Goal: Transaction & Acquisition: Obtain resource

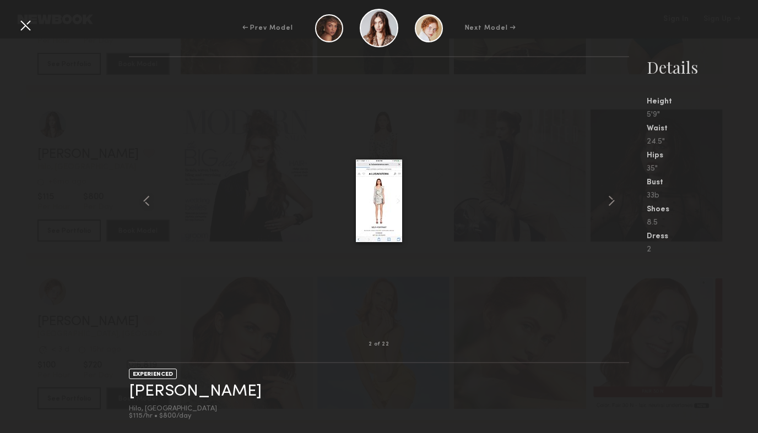
scroll to position [318, 0]
click at [278, 184] on div "Quick Preview" at bounding box center [247, 173] width 132 height 132
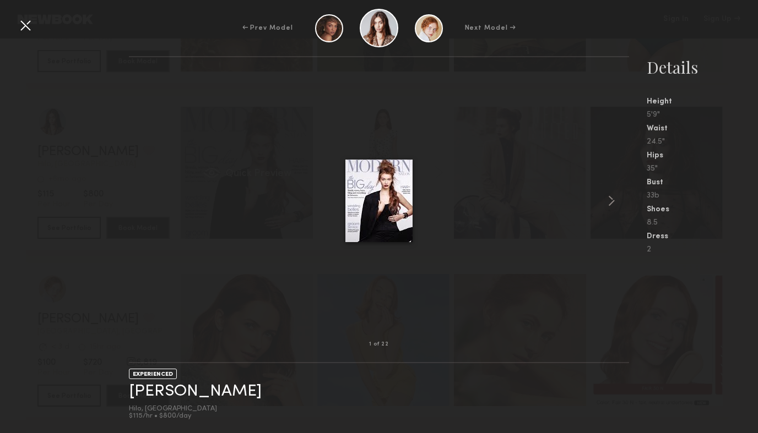
click at [220, 170] on div "grid" at bounding box center [212, 172] width 18 height 11
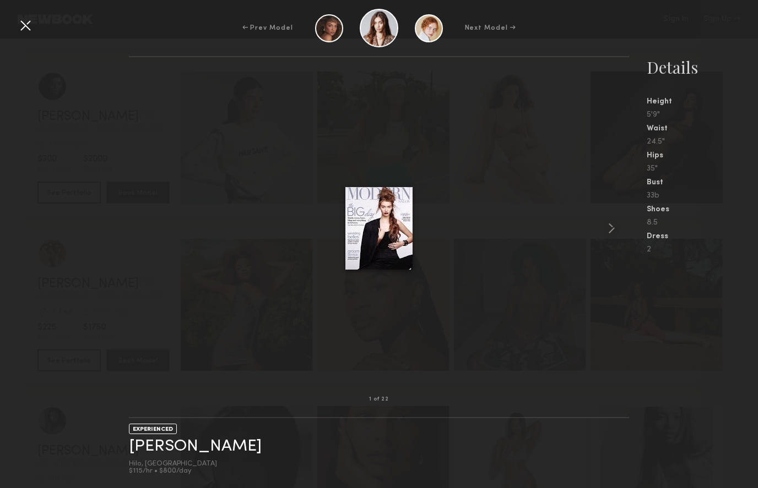
scroll to position [1414, 0]
click at [676, 21] on link "Sign In" at bounding box center [675, 19] width 25 height 8
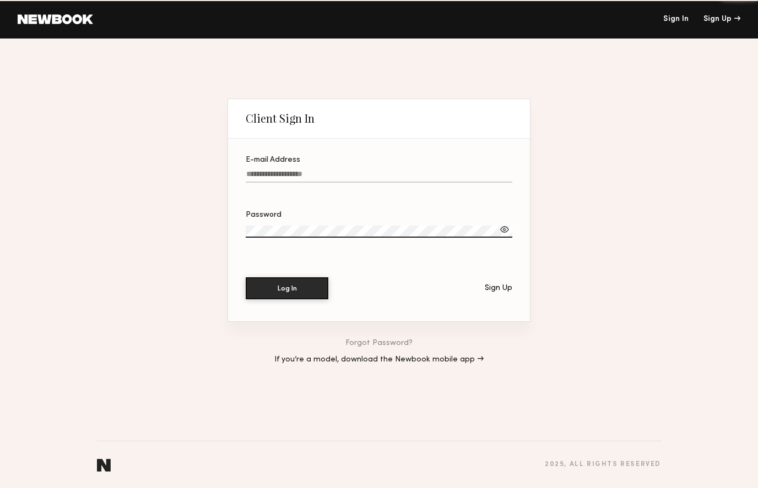
type input "**********"
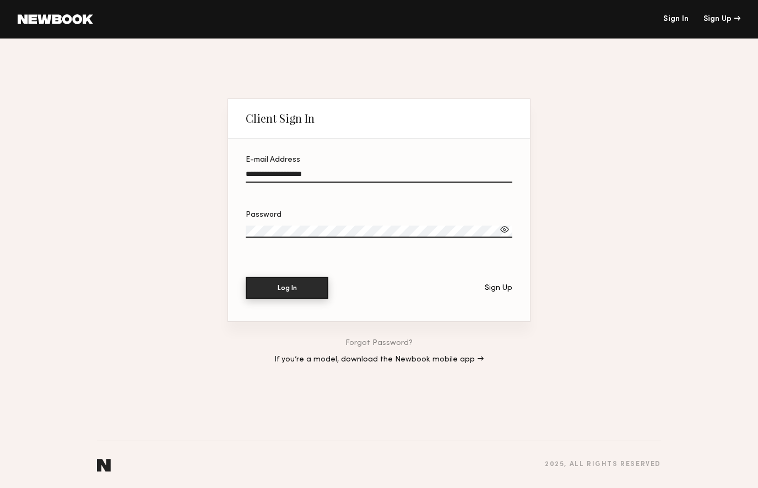
click at [282, 294] on button "Log In" at bounding box center [287, 288] width 83 height 22
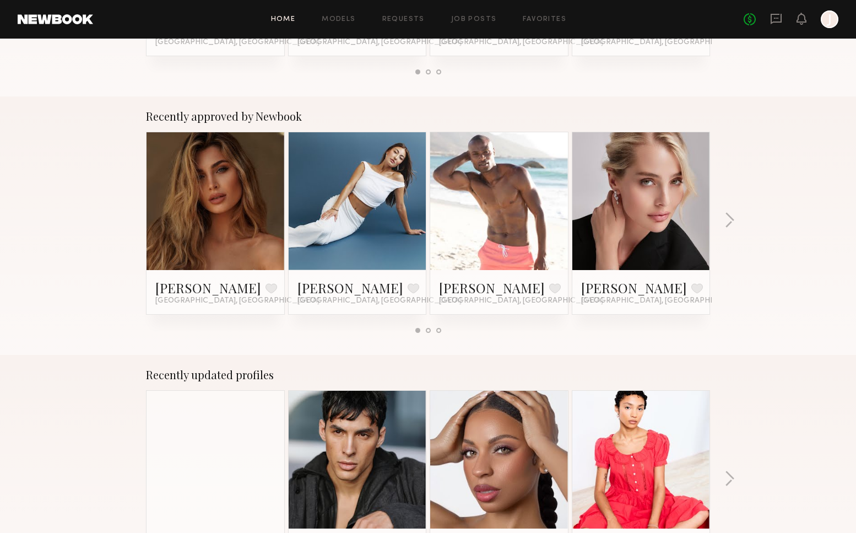
scroll to position [377, 0]
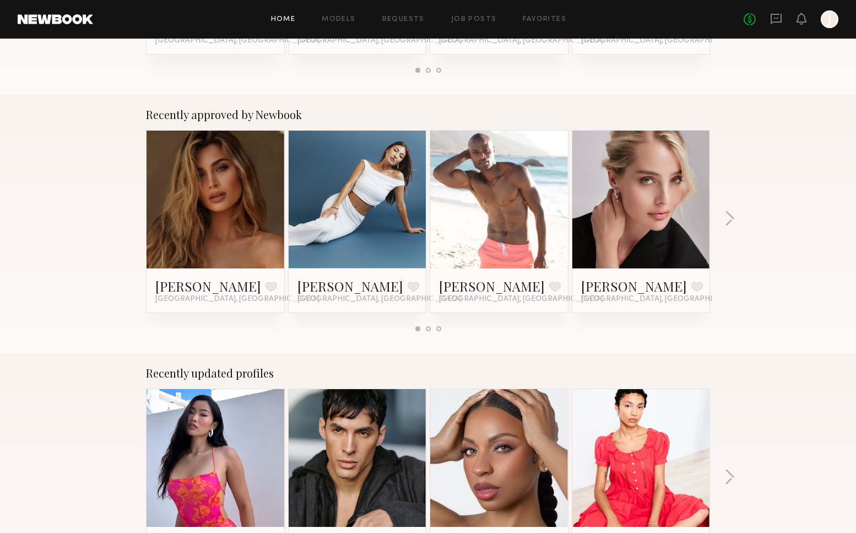
click at [234, 214] on link at bounding box center [215, 200] width 67 height 138
click at [265, 284] on button at bounding box center [271, 286] width 12 height 10
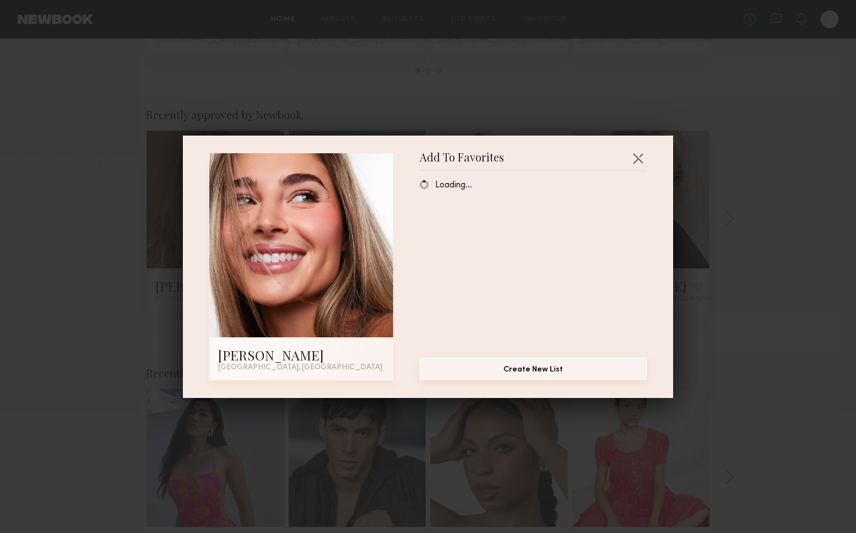
click at [521, 368] on button "Create New List" at bounding box center [533, 368] width 227 height 22
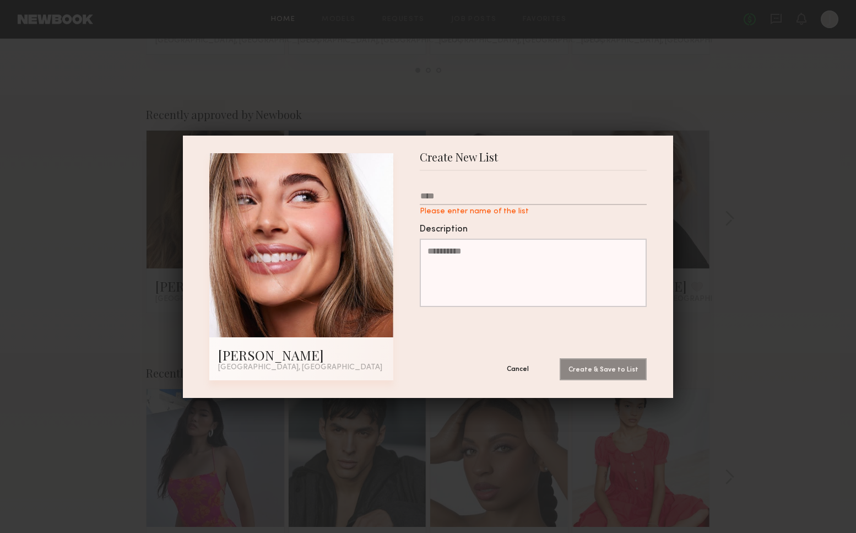
click at [517, 372] on button "Cancel" at bounding box center [518, 368] width 66 height 22
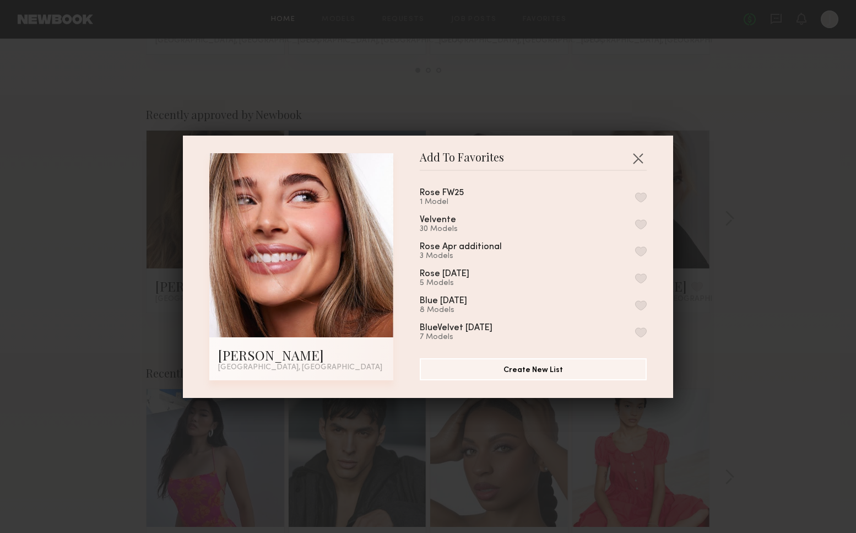
click at [642, 193] on button "button" at bounding box center [641, 197] width 12 height 10
click at [640, 154] on button "button" at bounding box center [638, 158] width 18 height 18
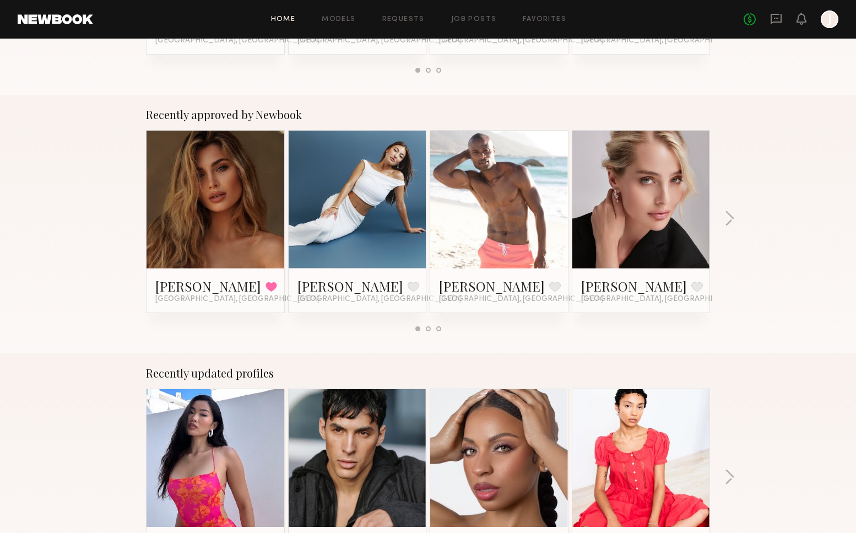
click at [374, 211] on link at bounding box center [357, 200] width 67 height 138
click at [408, 283] on button at bounding box center [414, 286] width 12 height 10
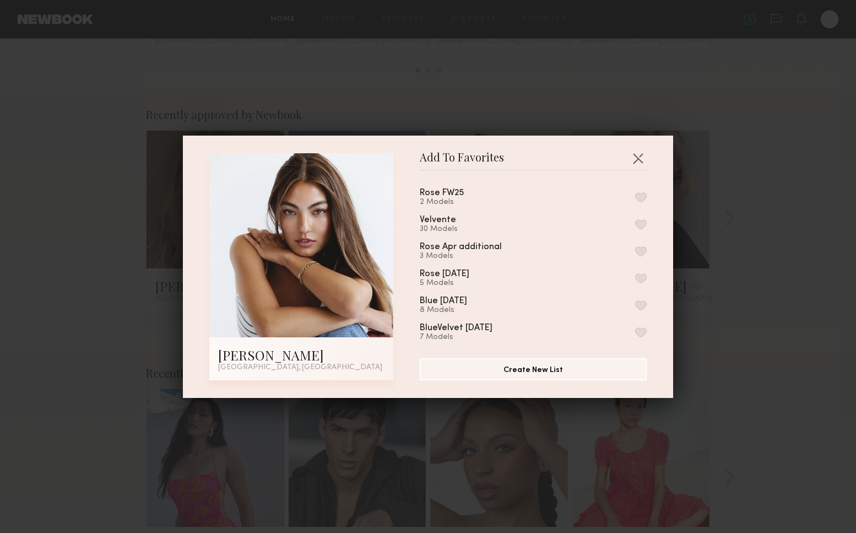
click at [641, 195] on button "button" at bounding box center [641, 197] width 12 height 10
click at [638, 156] on button "button" at bounding box center [638, 158] width 18 height 18
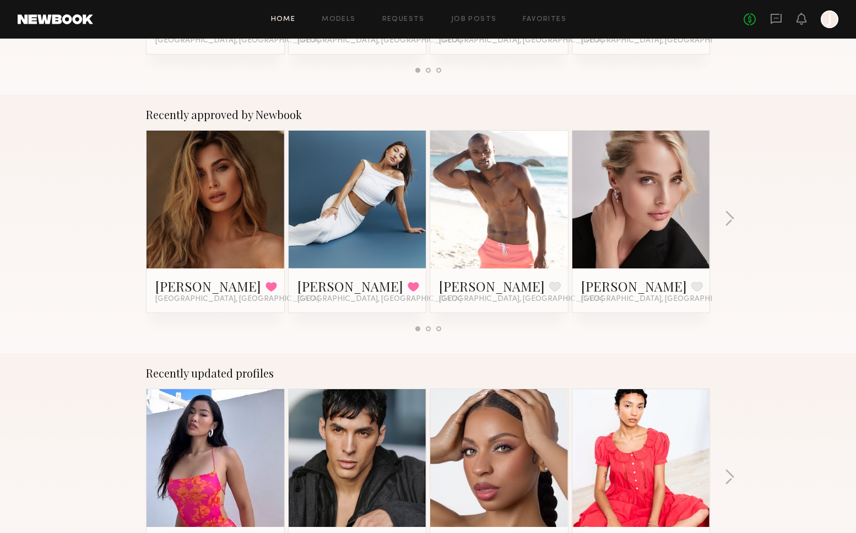
click at [383, 224] on link at bounding box center [357, 200] width 67 height 138
click at [660, 219] on link at bounding box center [640, 200] width 67 height 138
click at [735, 216] on div "Recently approved by Newbook Serena M. Favorited Los Angeles, CA Rose C. Favori…" at bounding box center [428, 224] width 856 height 258
click at [732, 218] on button "button" at bounding box center [729, 219] width 10 height 18
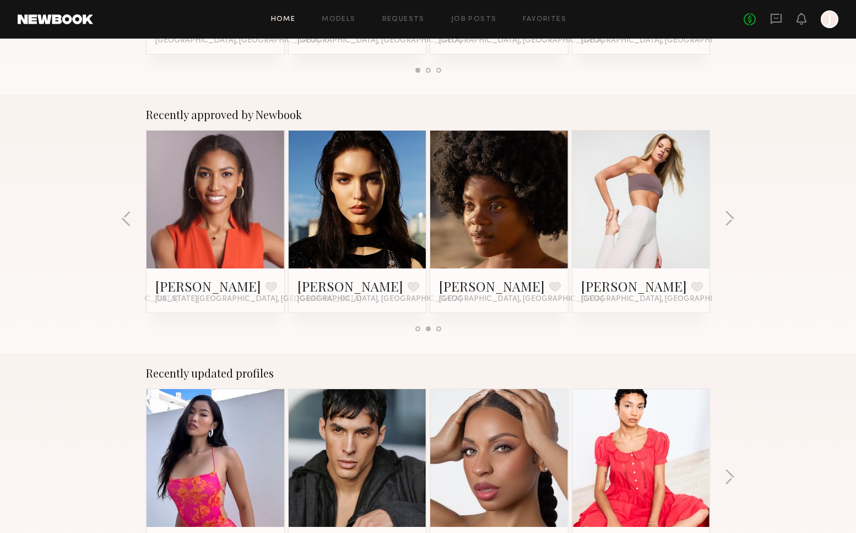
click at [383, 224] on link at bounding box center [357, 200] width 67 height 138
click at [669, 225] on link at bounding box center [640, 200] width 67 height 138
click at [734, 216] on button "button" at bounding box center [729, 219] width 10 height 18
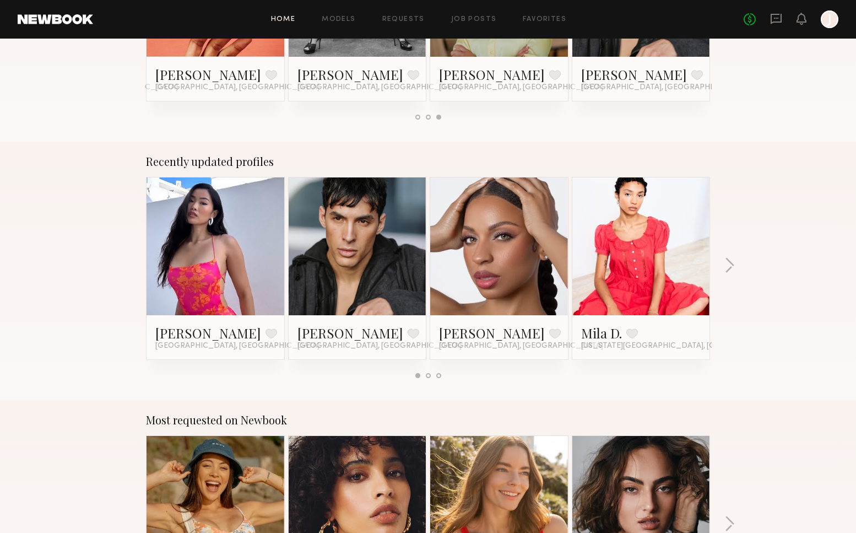
scroll to position [591, 0]
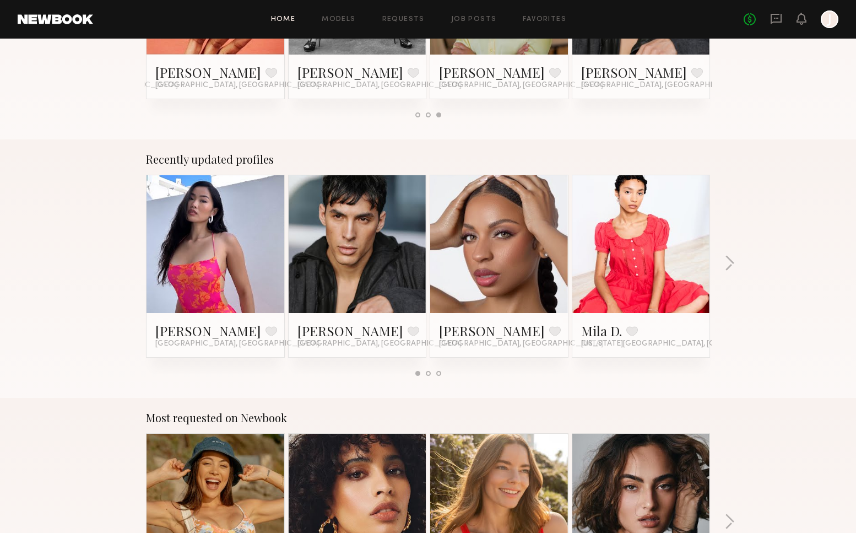
click at [203, 267] on link at bounding box center [215, 244] width 67 height 138
click at [727, 262] on button "button" at bounding box center [729, 264] width 10 height 18
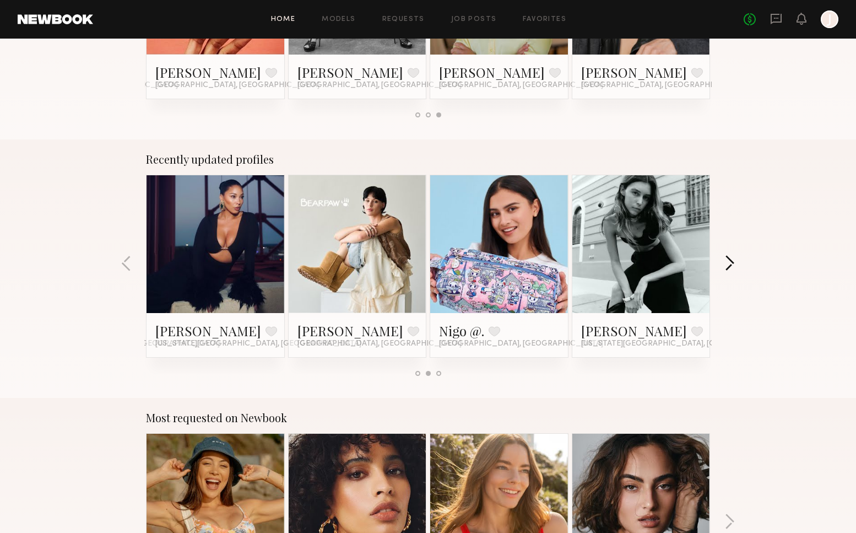
click at [727, 262] on button "button" at bounding box center [729, 264] width 10 height 18
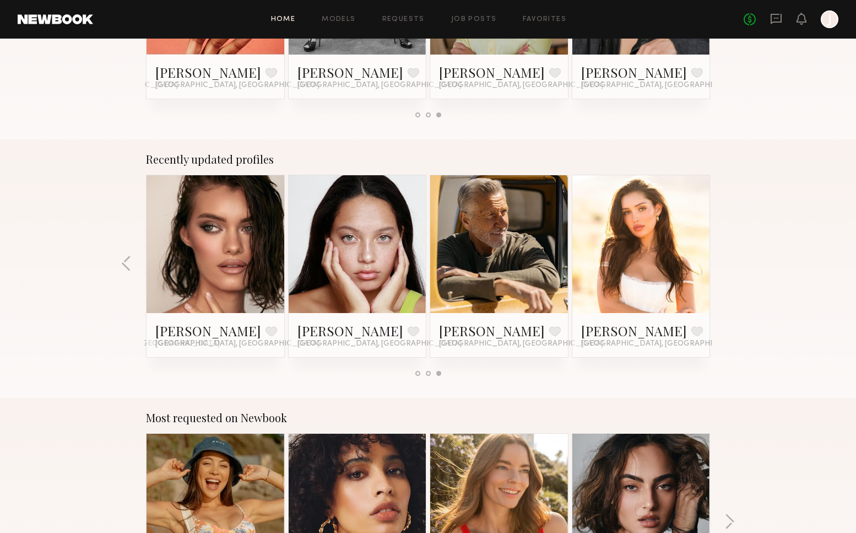
click at [205, 258] on link at bounding box center [215, 244] width 67 height 138
click at [645, 266] on link at bounding box center [640, 244] width 67 height 138
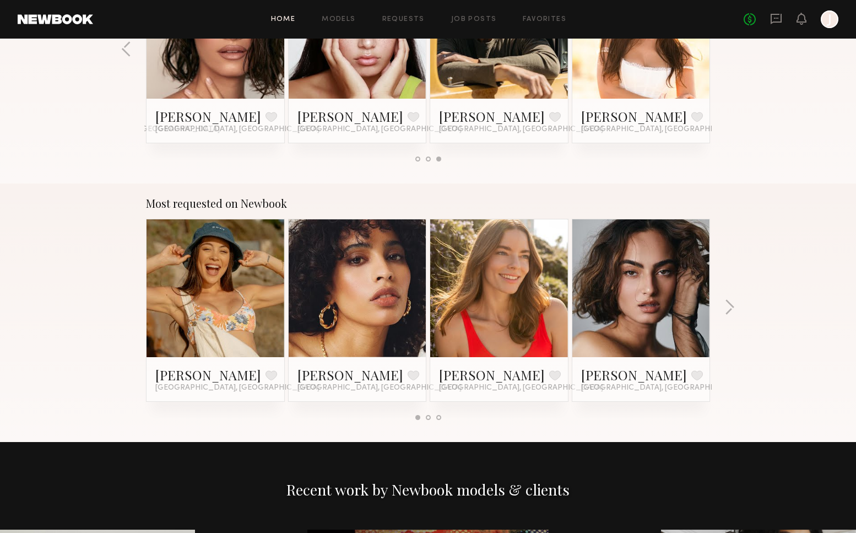
scroll to position [807, 0]
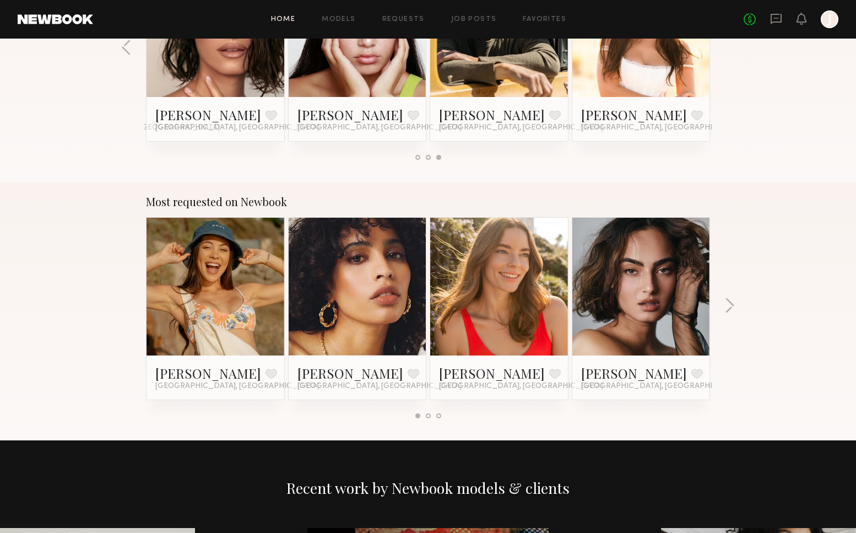
click at [235, 316] on link at bounding box center [215, 287] width 67 height 138
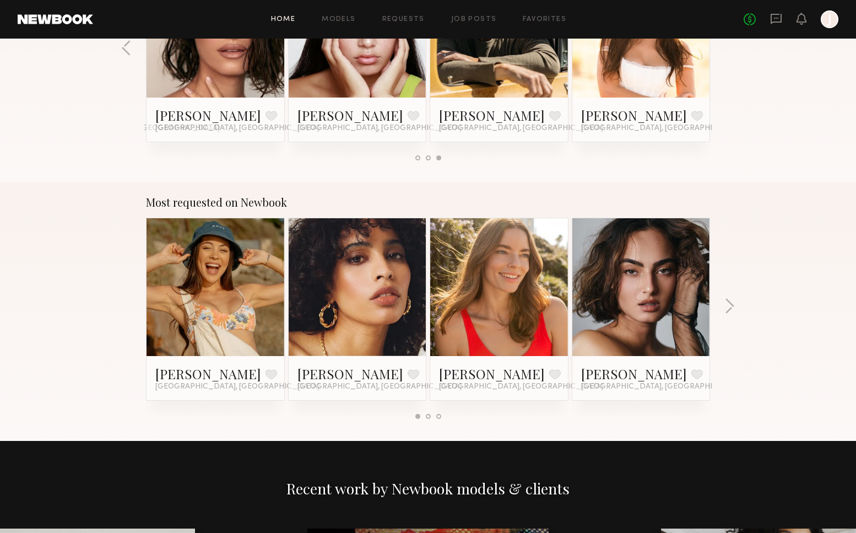
click at [676, 307] on div at bounding box center [641, 287] width 138 height 138
click at [621, 308] on link at bounding box center [640, 287] width 67 height 138
click at [724, 301] on button "button" at bounding box center [729, 307] width 10 height 18
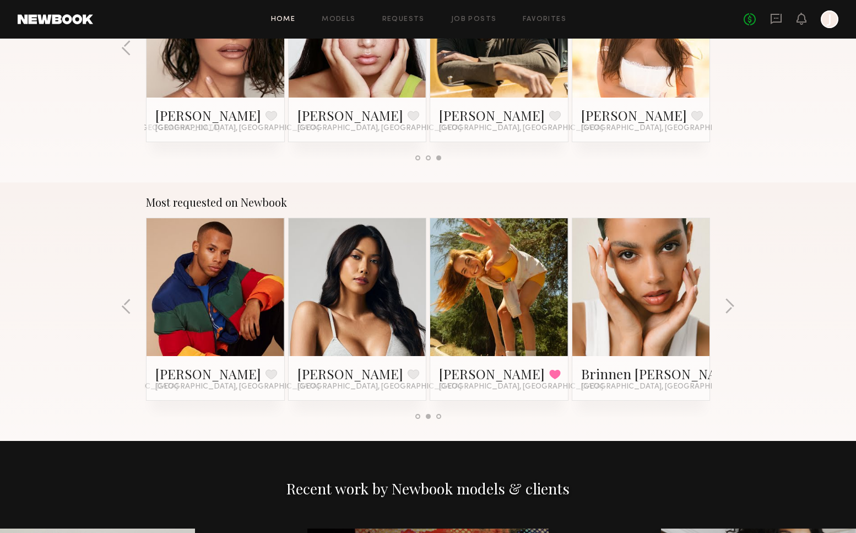
click at [363, 302] on link at bounding box center [357, 287] width 67 height 138
click at [729, 301] on button "button" at bounding box center [729, 307] width 10 height 18
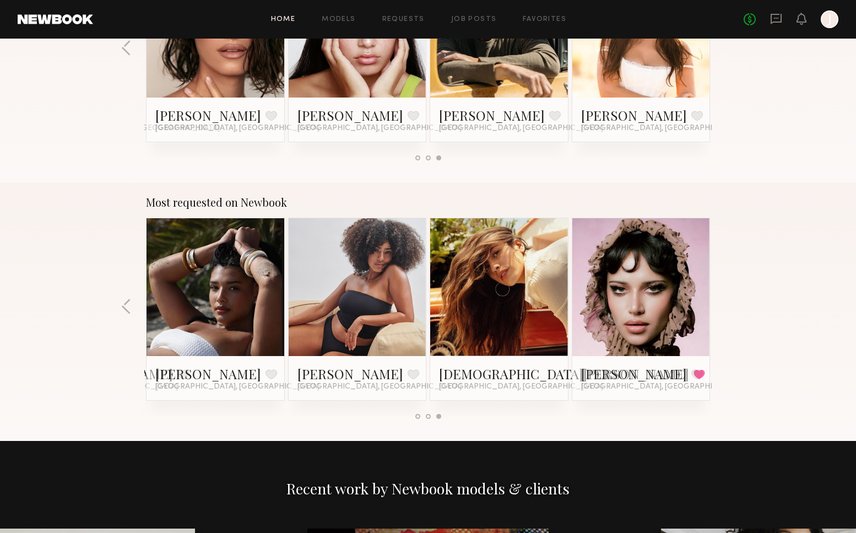
click at [636, 312] on link at bounding box center [640, 287] width 67 height 138
click at [751, 230] on div "Most requested on Newbook Brynne E. Favorite Los Angeles, CA Jesi L. Favorite L…" at bounding box center [428, 311] width 856 height 258
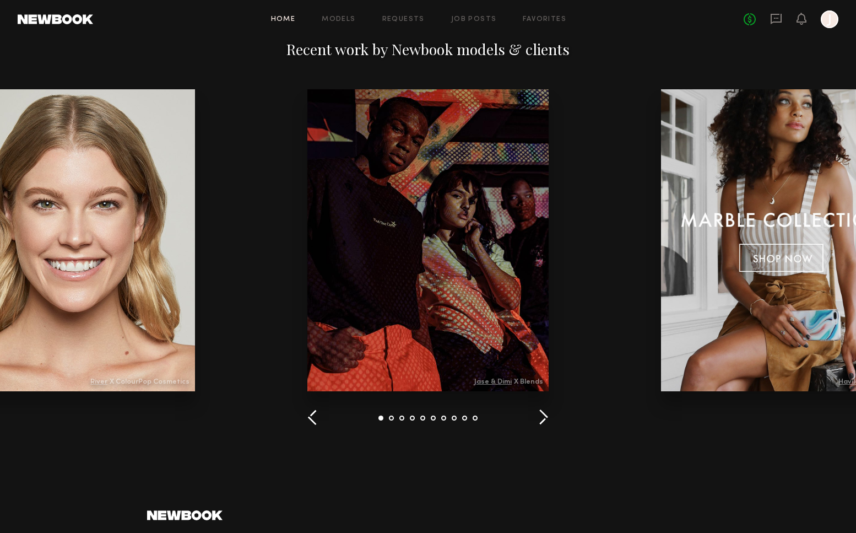
scroll to position [1246, 0]
click at [543, 415] on button "button" at bounding box center [543, 417] width 10 height 18
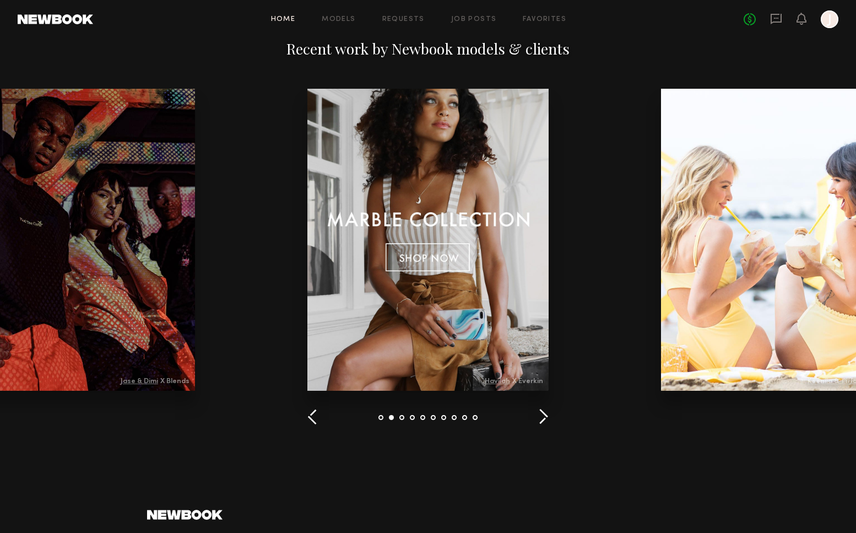
click at [543, 415] on button "button" at bounding box center [543, 417] width 10 height 18
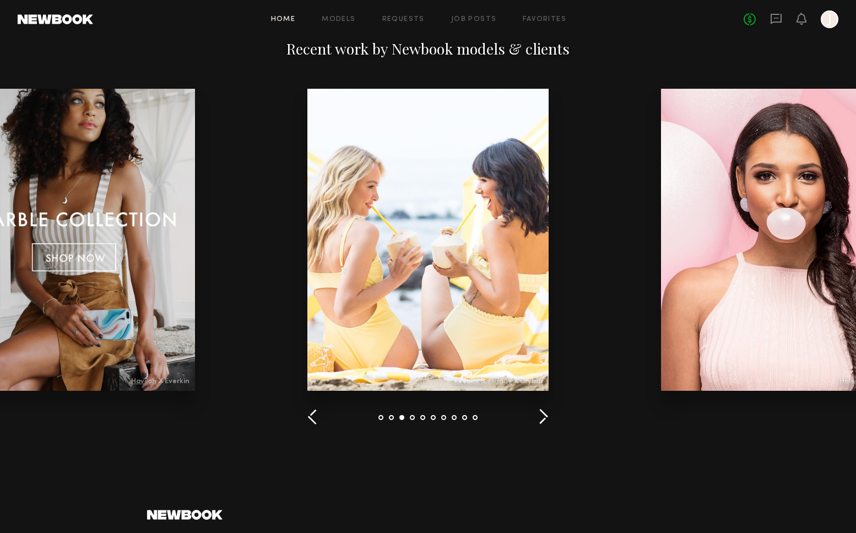
click at [543, 415] on button "button" at bounding box center [543, 417] width 10 height 18
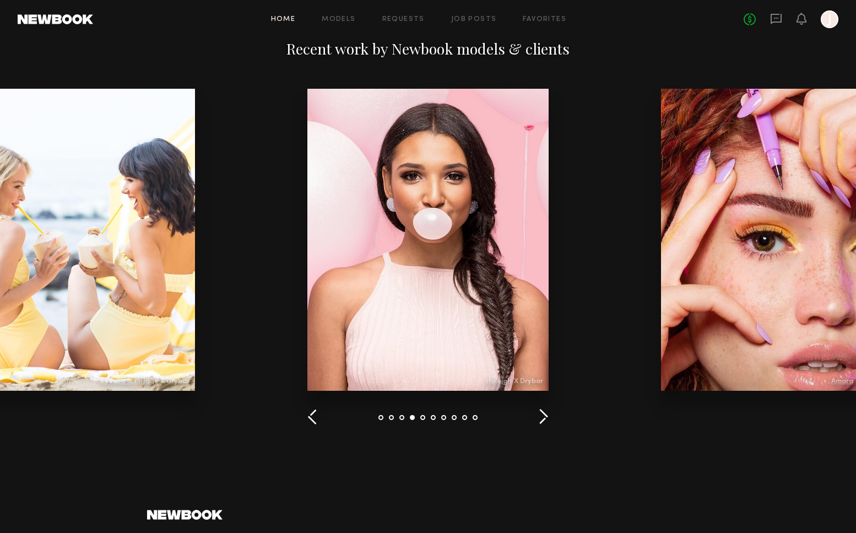
click at [543, 415] on button "button" at bounding box center [543, 417] width 10 height 18
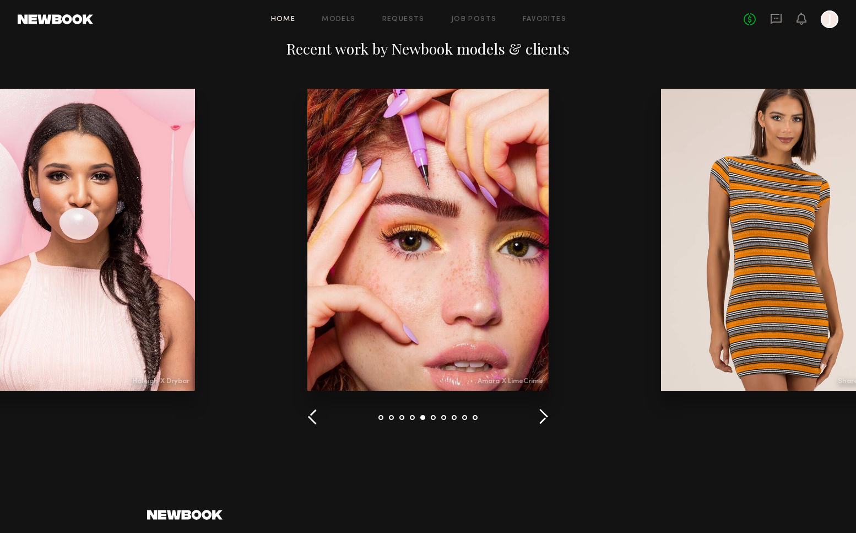
click at [543, 415] on button "button" at bounding box center [543, 417] width 10 height 18
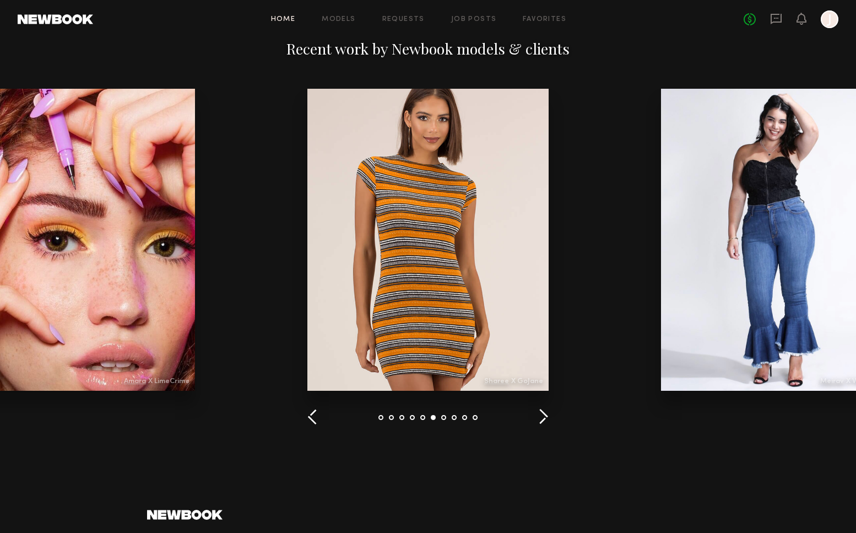
click at [543, 415] on button "button" at bounding box center [543, 417] width 10 height 18
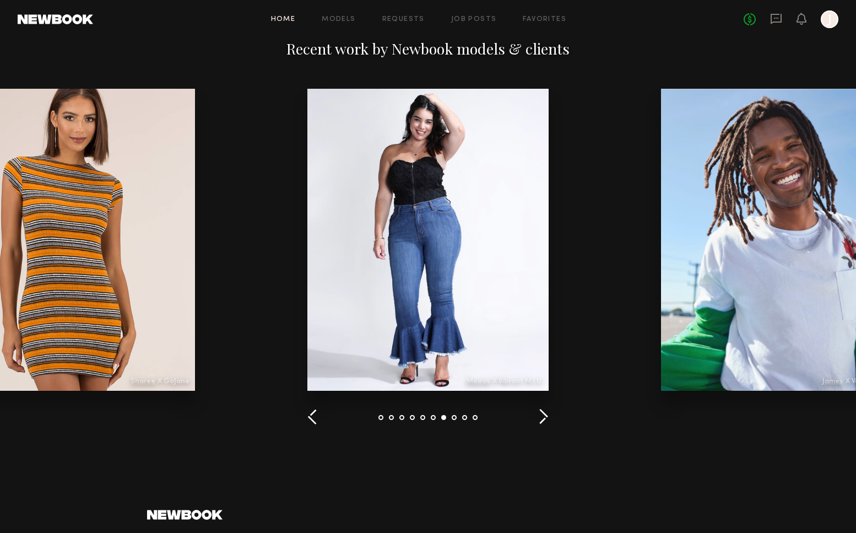
click at [543, 415] on button "button" at bounding box center [543, 417] width 10 height 18
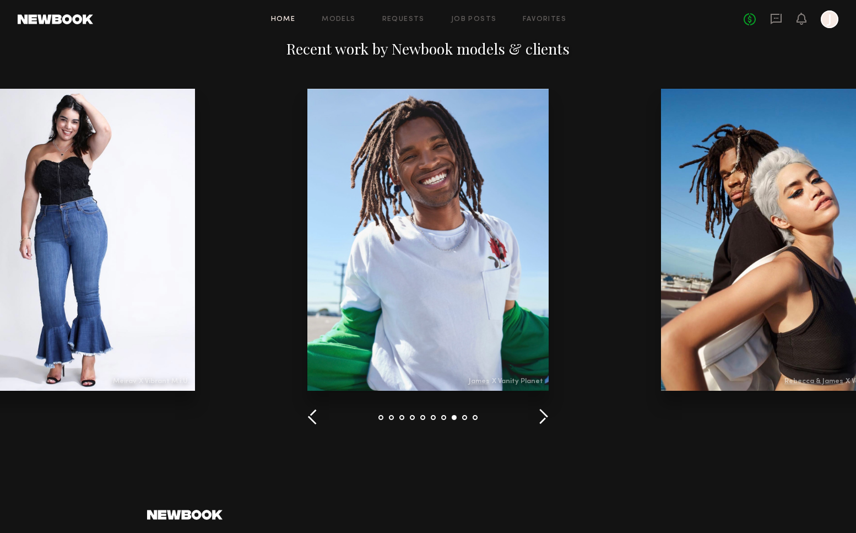
click at [543, 415] on button "button" at bounding box center [543, 417] width 10 height 18
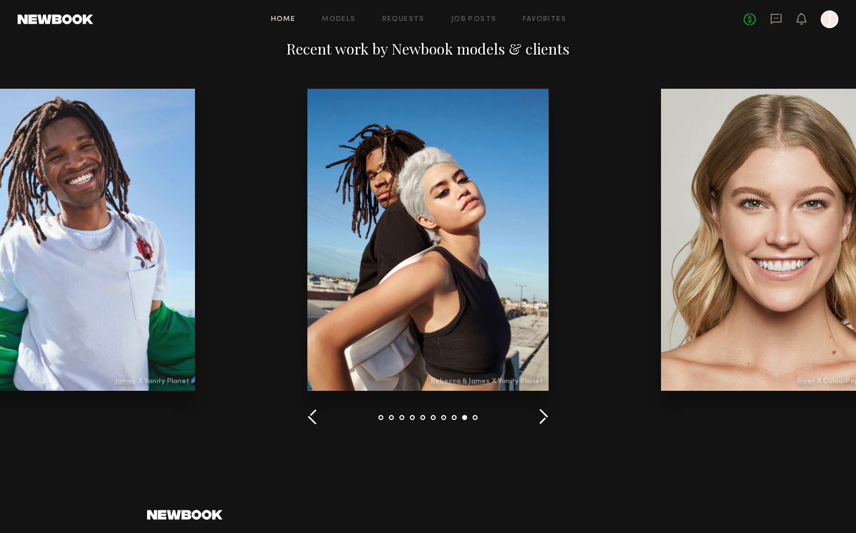
click at [543, 415] on button "button" at bounding box center [543, 417] width 10 height 18
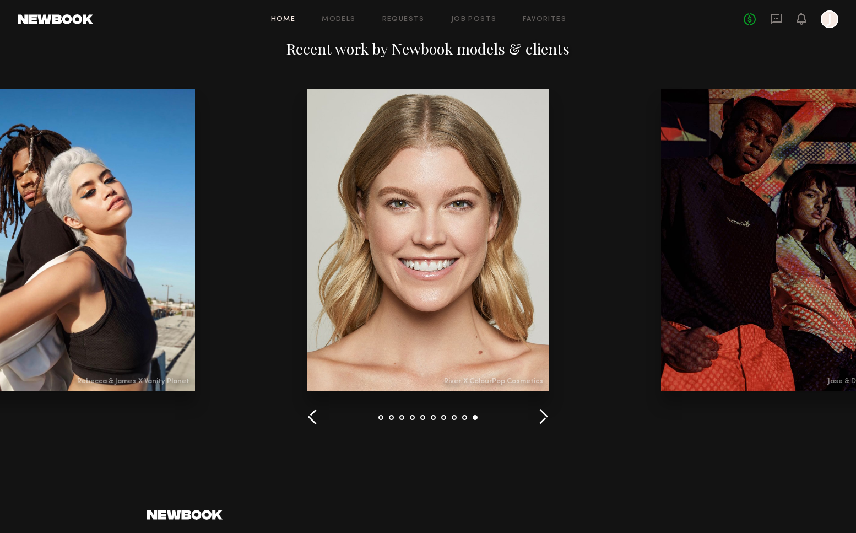
click at [543, 415] on button "button" at bounding box center [543, 417] width 10 height 18
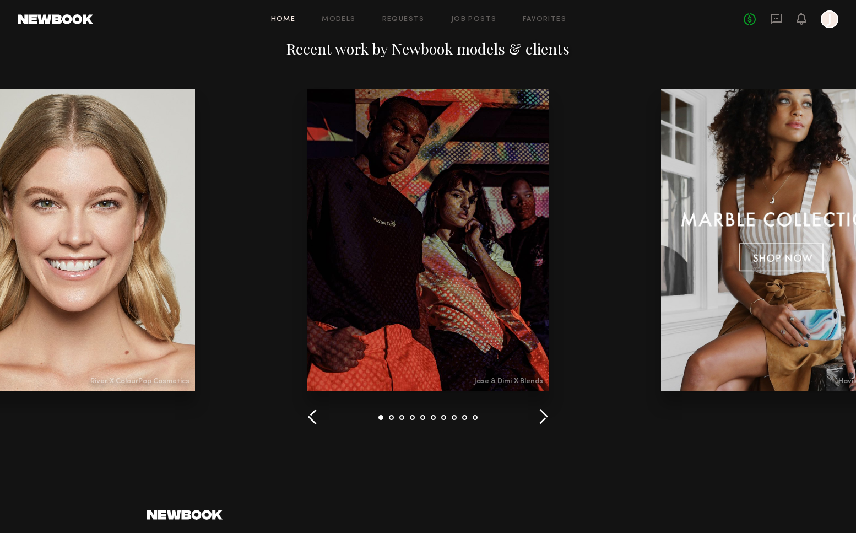
click at [595, 459] on div "Recent work by Newbook models & clients" at bounding box center [428, 232] width 856 height 462
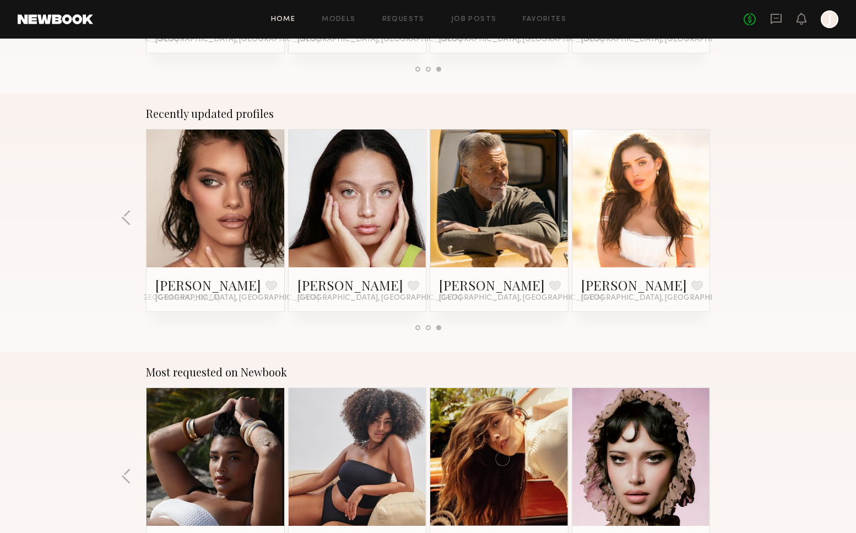
scroll to position [0, 0]
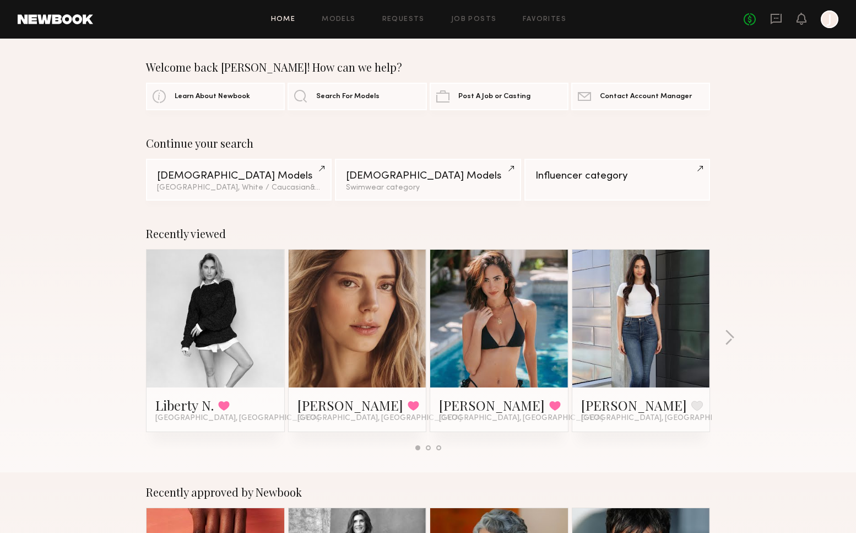
click at [827, 17] on div at bounding box center [830, 19] width 18 height 18
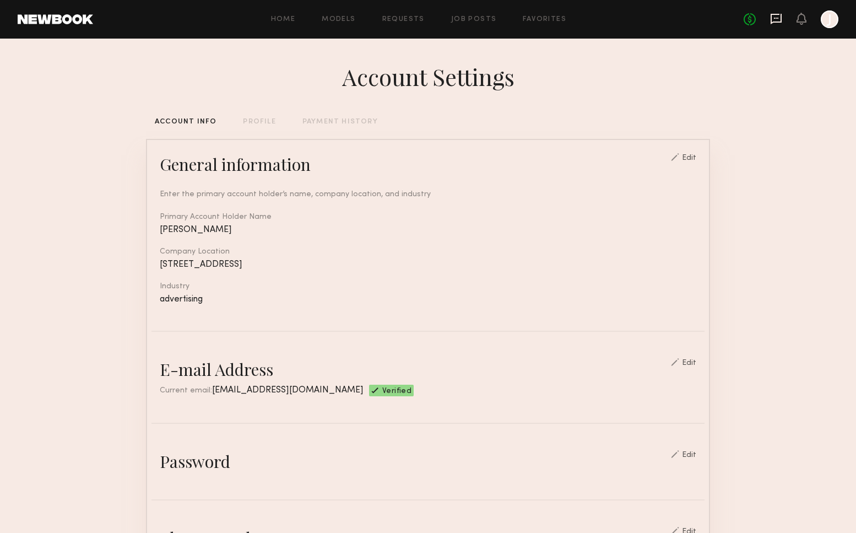
click at [773, 15] on icon at bounding box center [776, 19] width 12 height 12
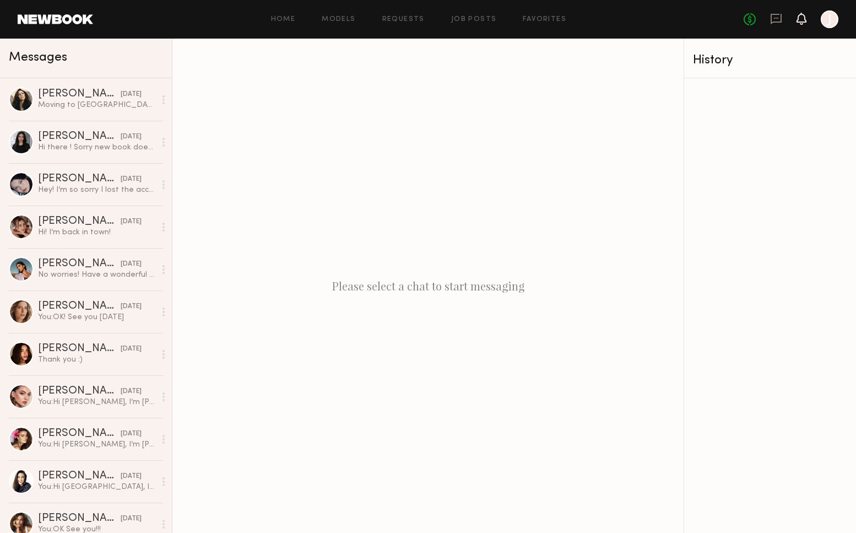
click at [801, 18] on icon at bounding box center [801, 18] width 9 height 8
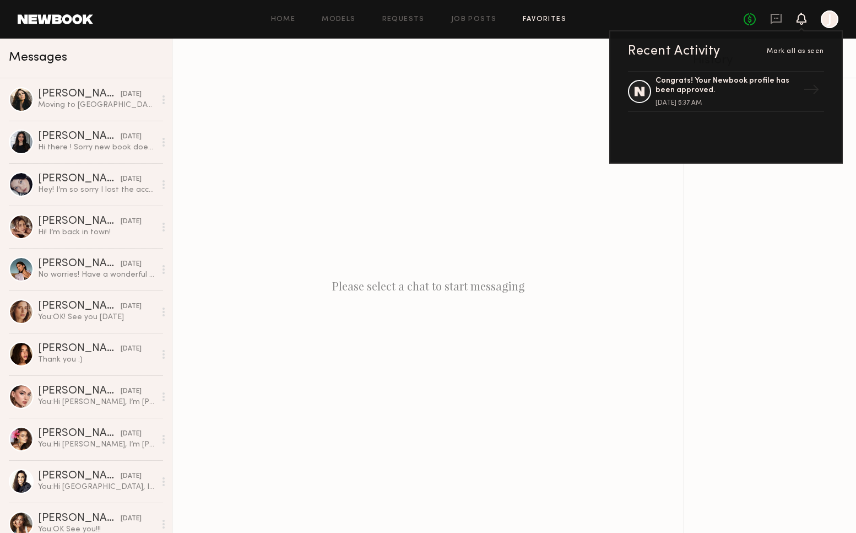
click at [531, 17] on link "Favorites" at bounding box center [545, 19] width 44 height 7
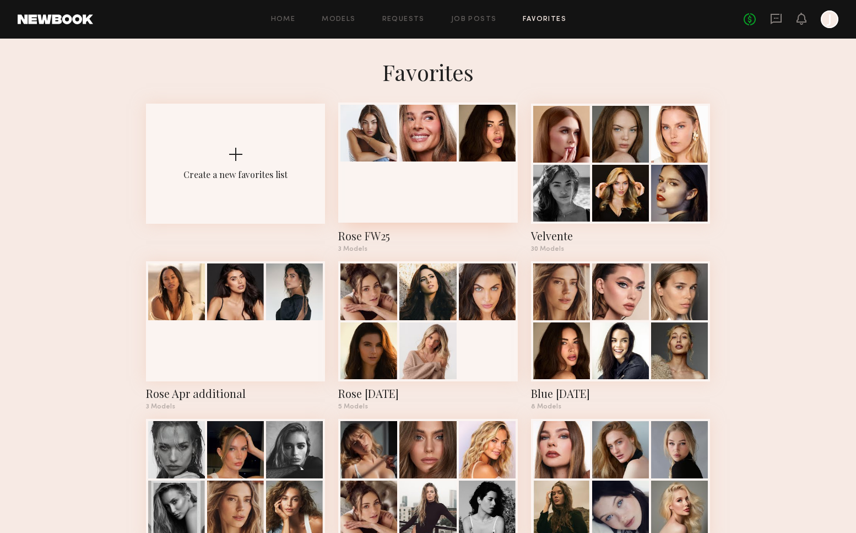
click at [417, 208] on div at bounding box center [427, 162] width 179 height 120
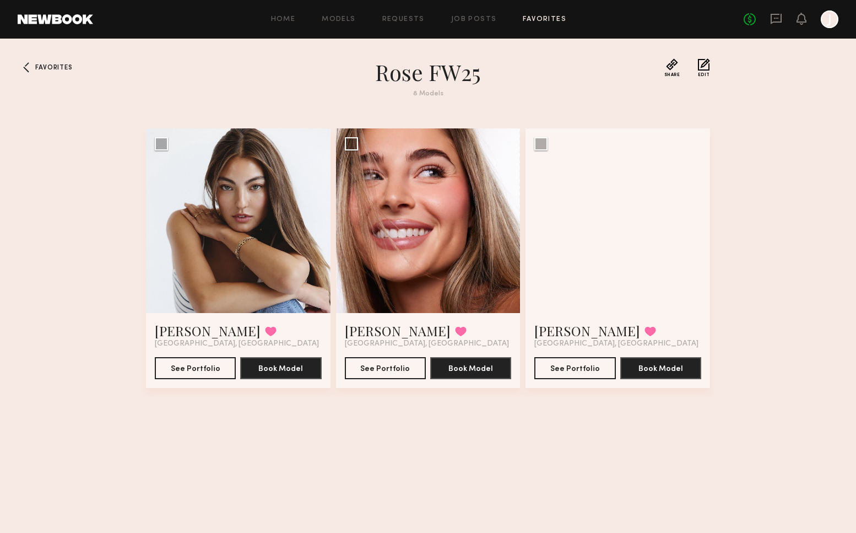
click at [745, 226] on div "Favorites Rose FW25 8 Models Share Copy Shareable Link Edit Rose C. Favorited L…" at bounding box center [428, 295] width 856 height 474
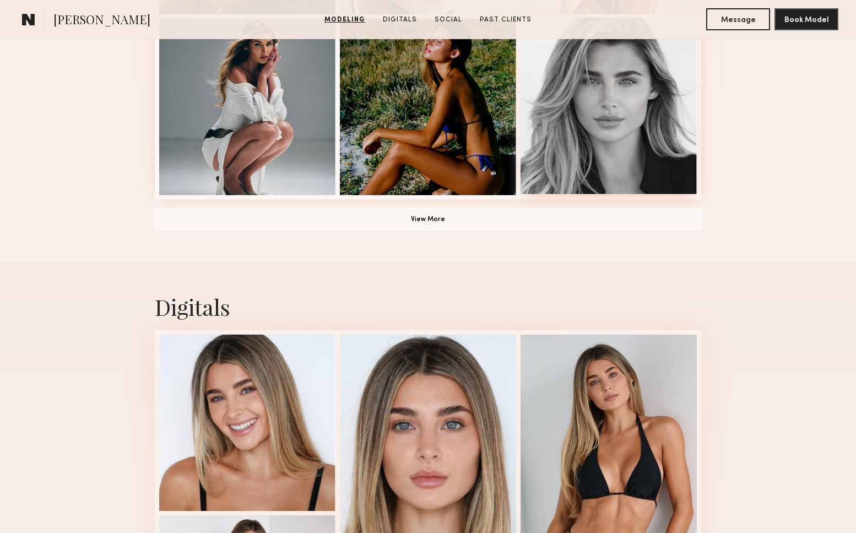
scroll to position [849, 0]
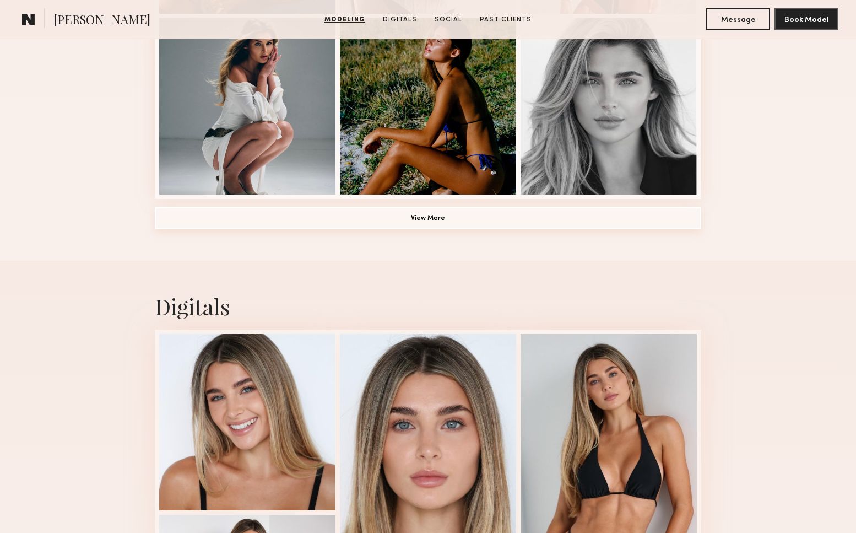
click at [430, 218] on button "View More" at bounding box center [428, 218] width 546 height 22
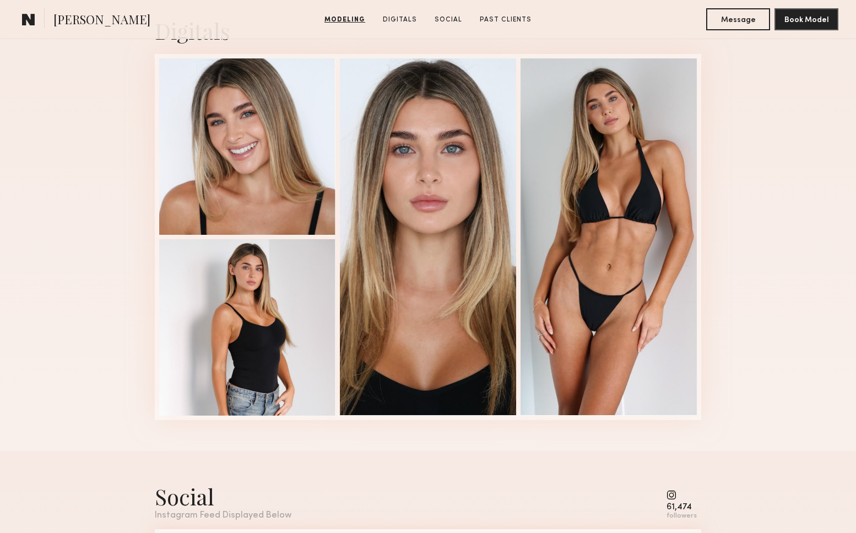
scroll to position [1817, 0]
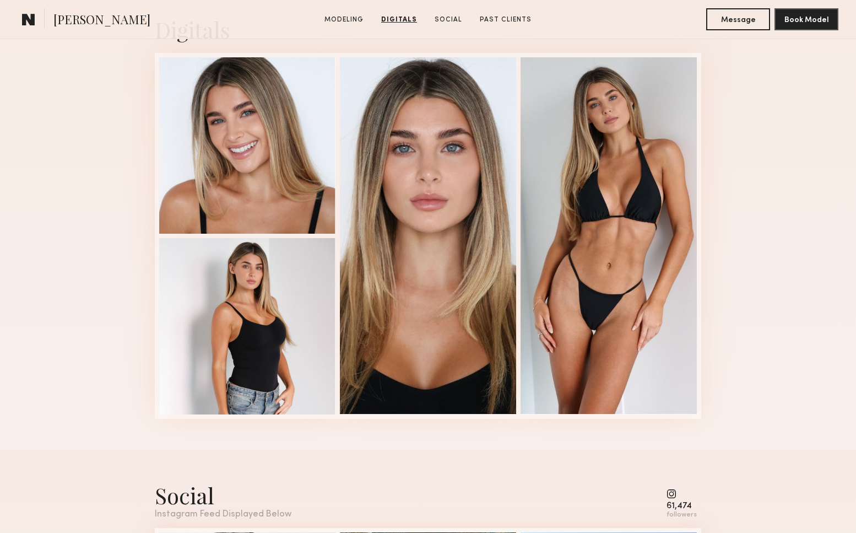
click at [754, 317] on div "Digitals 1 of 4" at bounding box center [428, 216] width 856 height 465
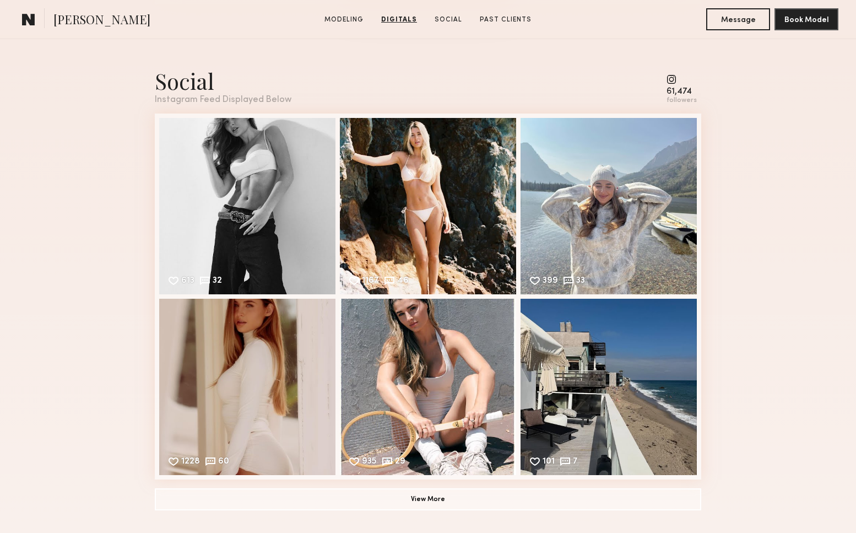
scroll to position [2232, 0]
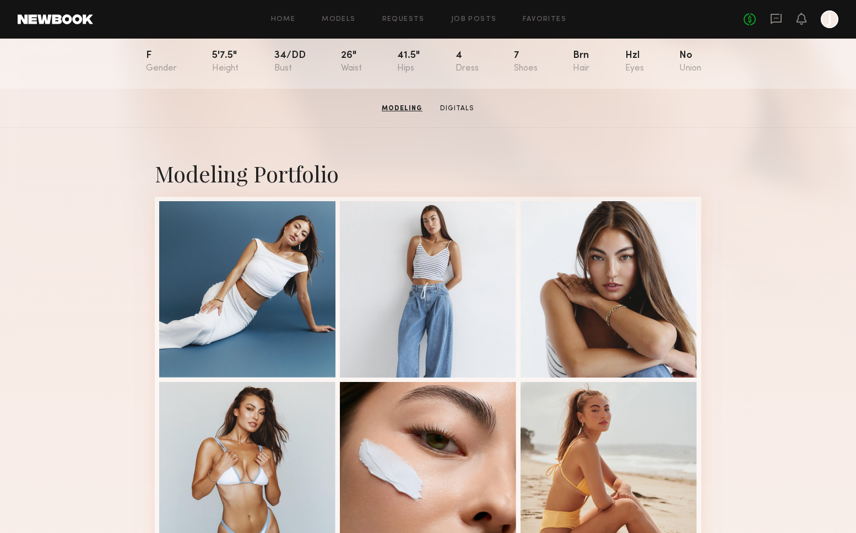
scroll to position [123, 0]
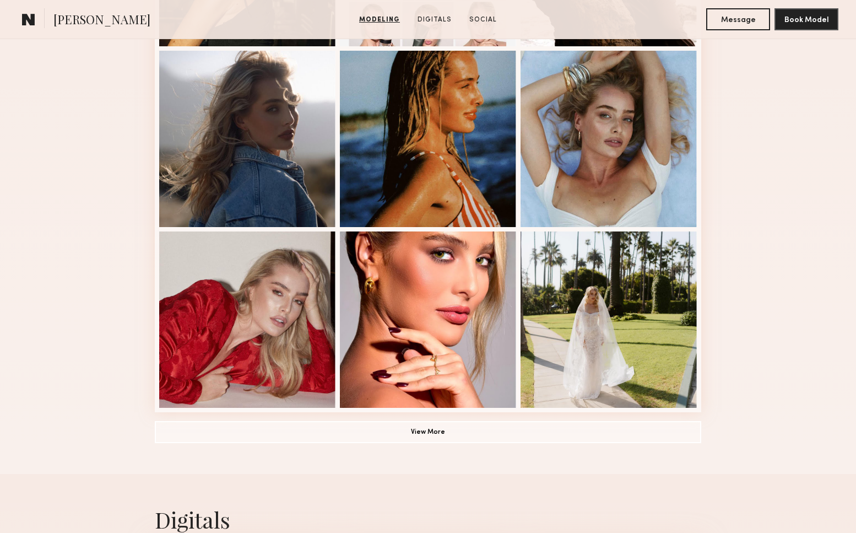
scroll to position [637, 0]
click at [437, 426] on button "View More" at bounding box center [428, 431] width 546 height 22
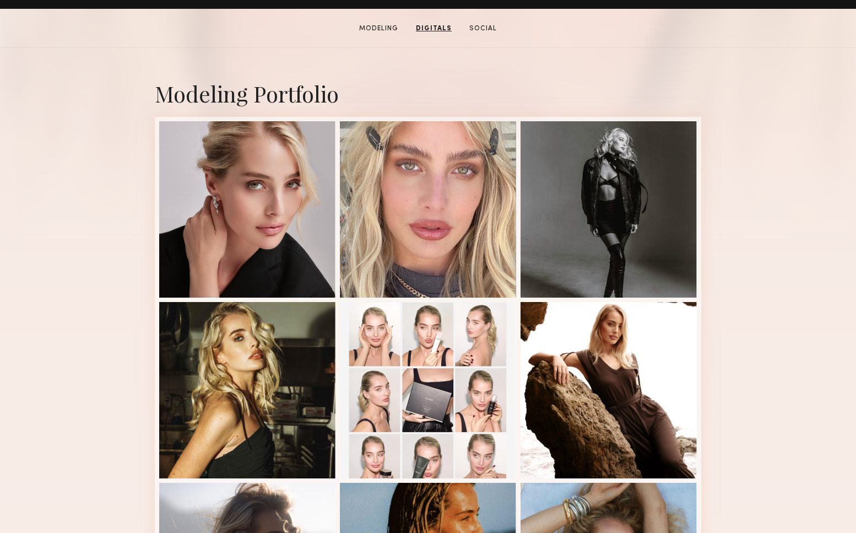
scroll to position [0, 0]
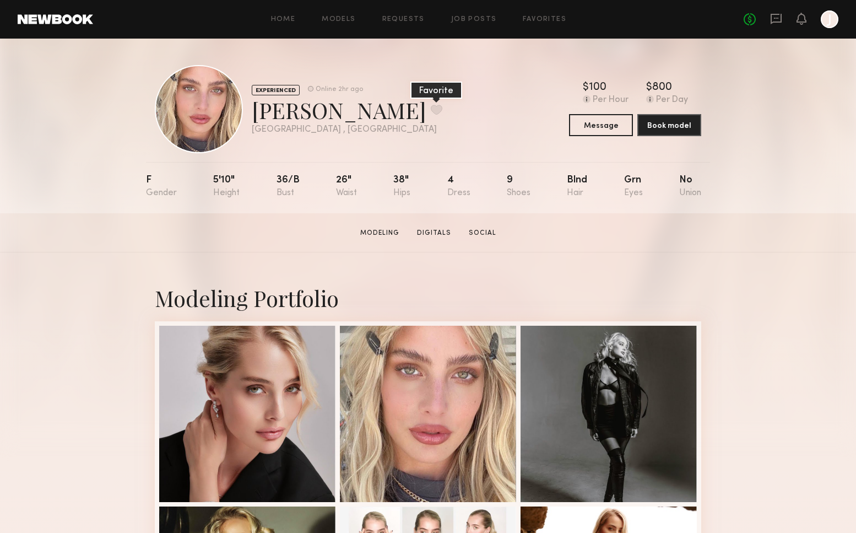
click at [431, 110] on button at bounding box center [437, 110] width 12 height 10
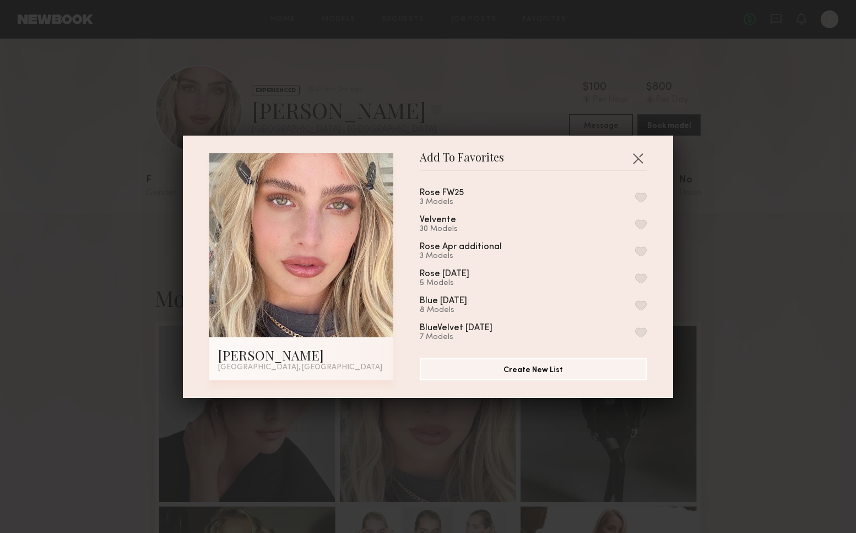
click at [645, 194] on button "button" at bounding box center [641, 197] width 12 height 10
click at [637, 155] on button "button" at bounding box center [638, 158] width 18 height 18
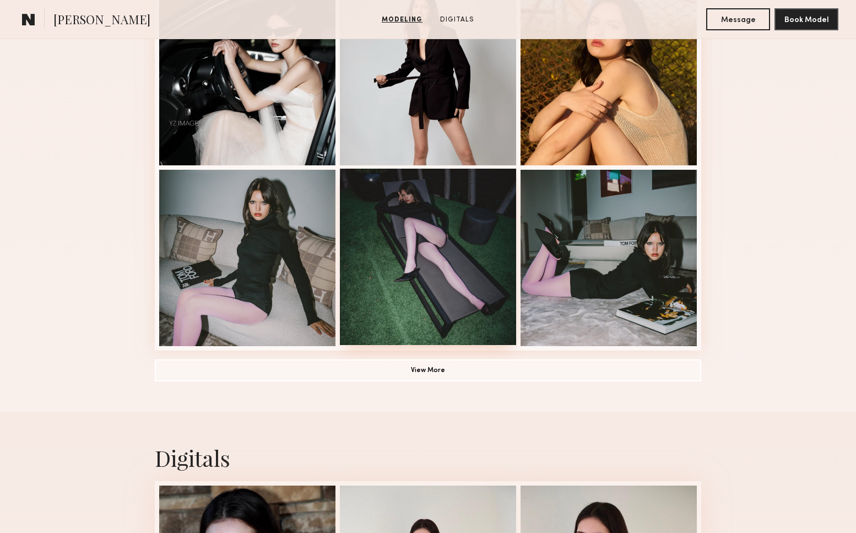
scroll to position [698, 0]
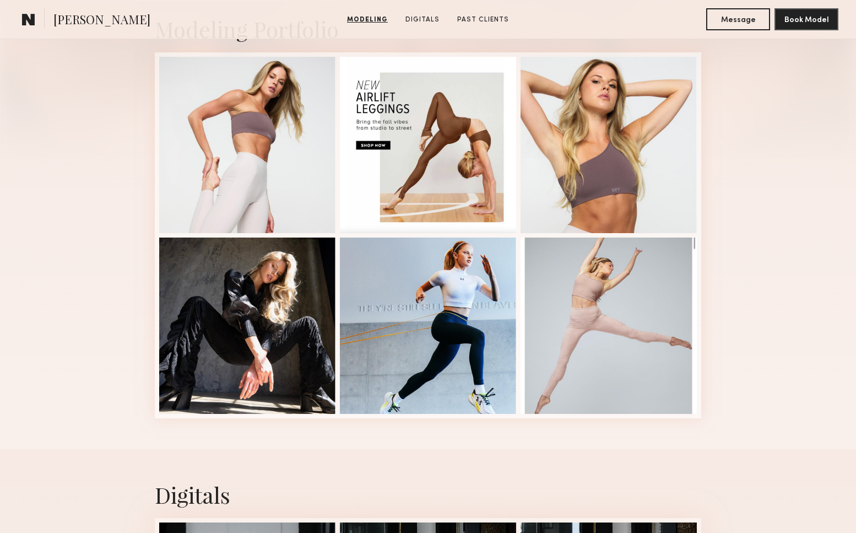
scroll to position [269, 0]
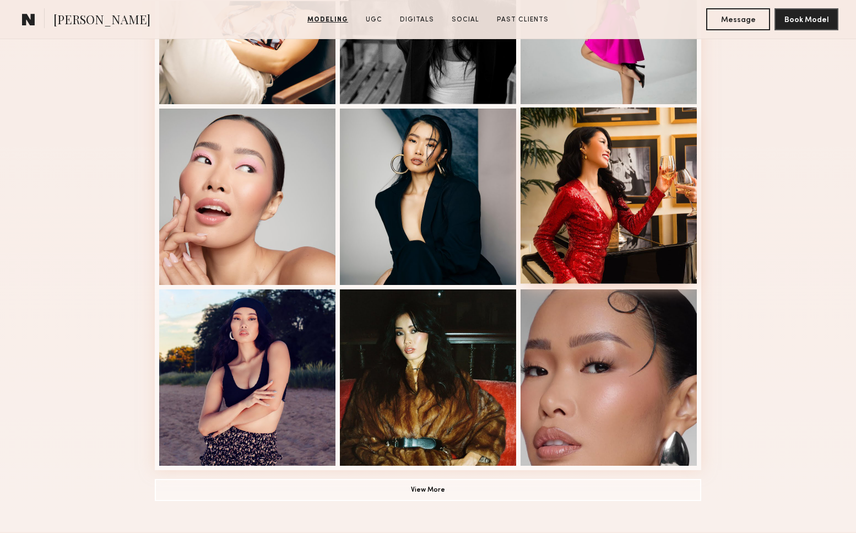
scroll to position [590, 0]
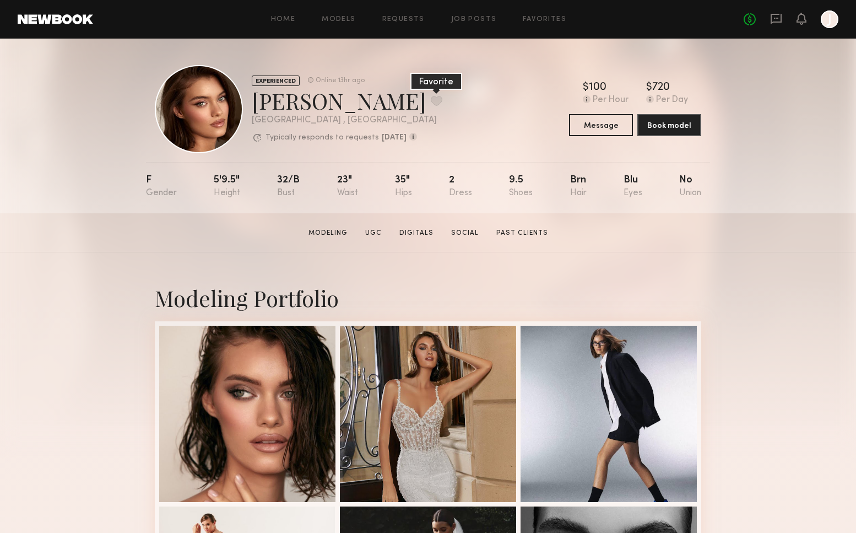
click at [431, 100] on button at bounding box center [437, 101] width 12 height 10
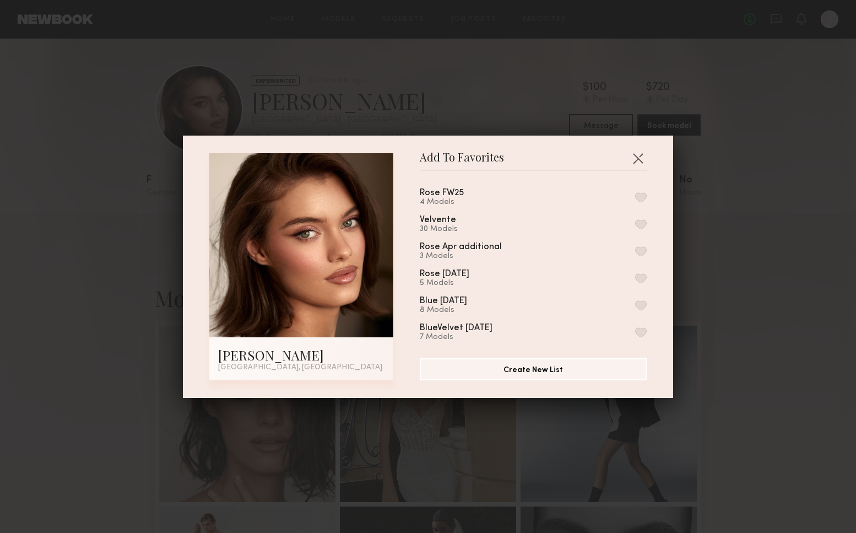
click at [640, 197] on button "button" at bounding box center [641, 197] width 12 height 10
click at [639, 155] on button "button" at bounding box center [638, 158] width 18 height 18
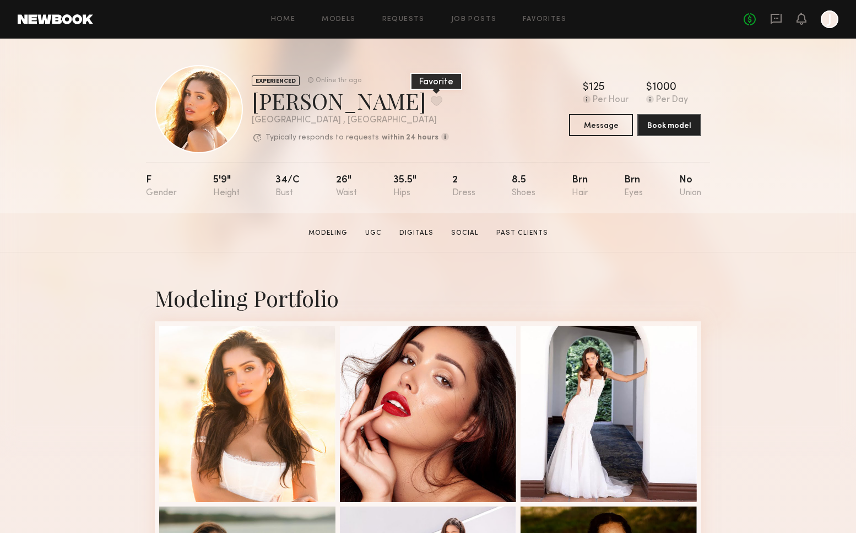
click at [431, 98] on button at bounding box center [437, 101] width 12 height 10
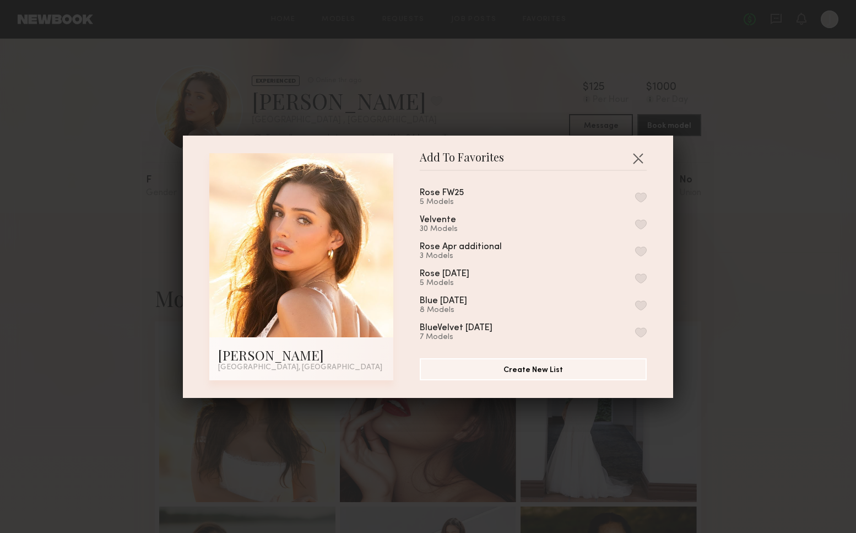
click at [637, 194] on button "button" at bounding box center [641, 197] width 12 height 10
click at [639, 157] on button "button" at bounding box center [638, 158] width 18 height 18
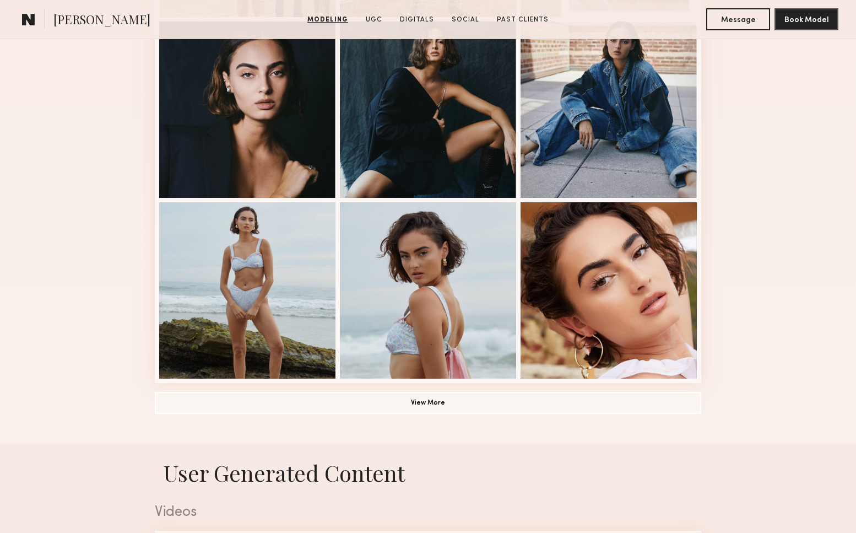
scroll to position [669, 0]
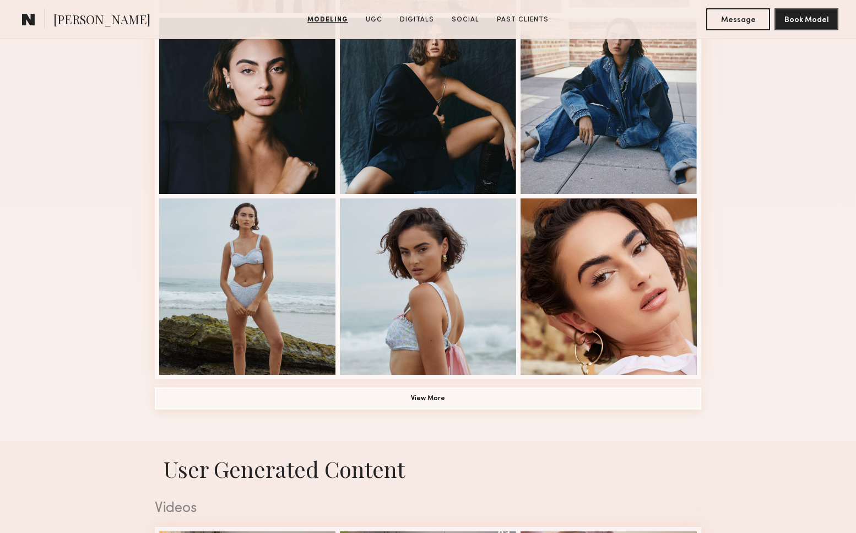
click at [449, 392] on button "View More" at bounding box center [428, 398] width 546 height 22
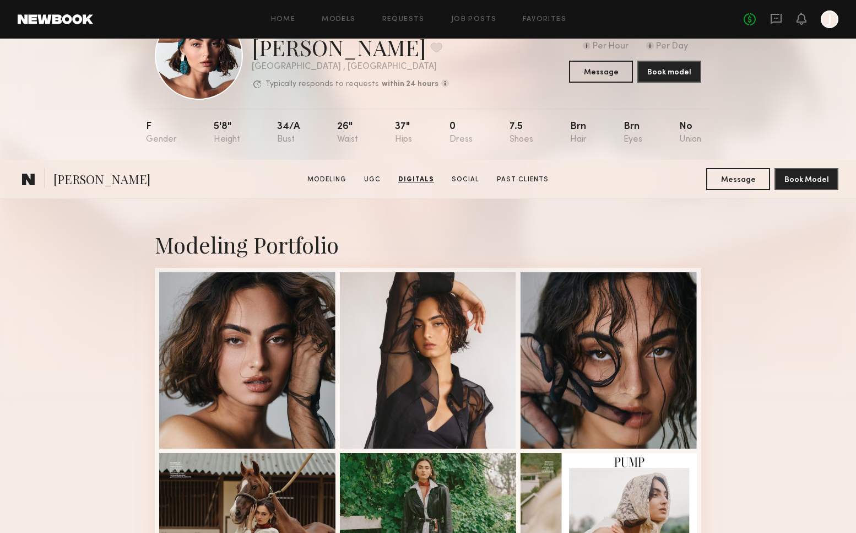
scroll to position [0, 0]
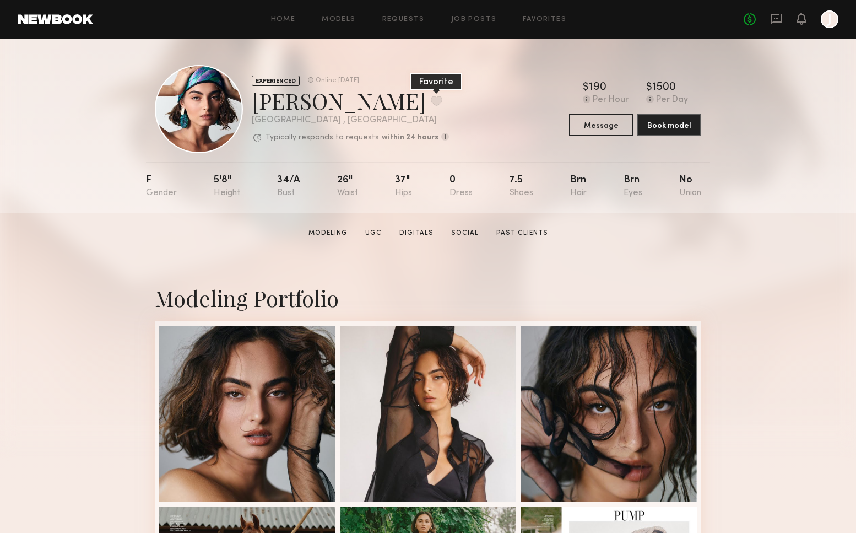
click at [431, 98] on button at bounding box center [437, 101] width 12 height 10
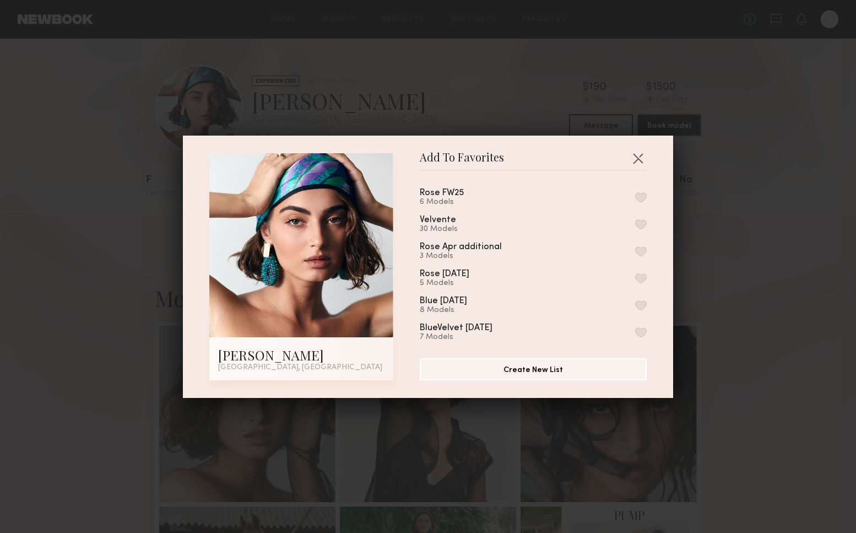
click at [641, 193] on button "button" at bounding box center [641, 197] width 12 height 10
click at [637, 155] on button "button" at bounding box center [638, 158] width 18 height 18
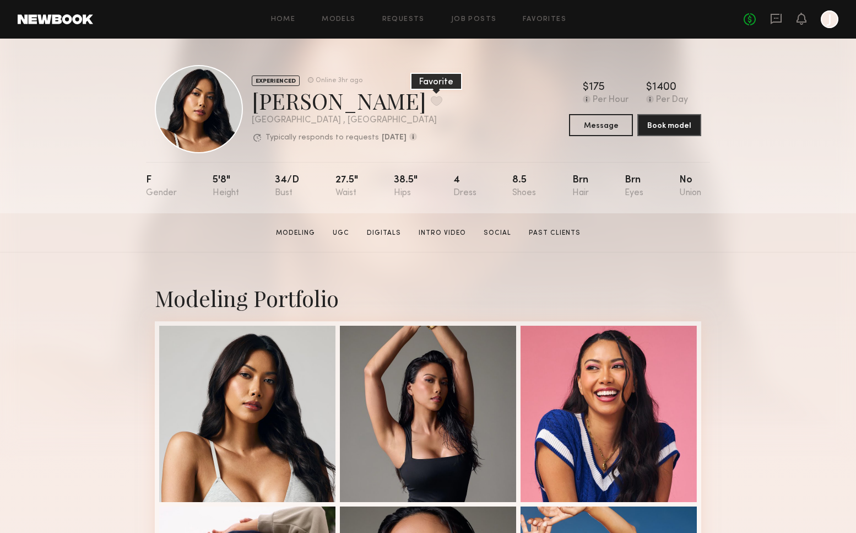
click at [431, 102] on button at bounding box center [437, 101] width 12 height 10
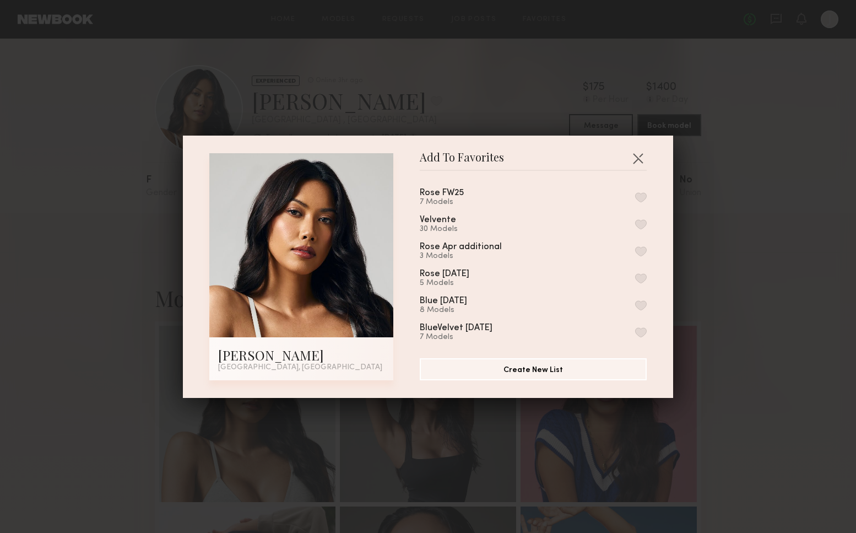
click at [640, 196] on button "button" at bounding box center [641, 197] width 12 height 10
click at [637, 154] on button "button" at bounding box center [638, 158] width 18 height 18
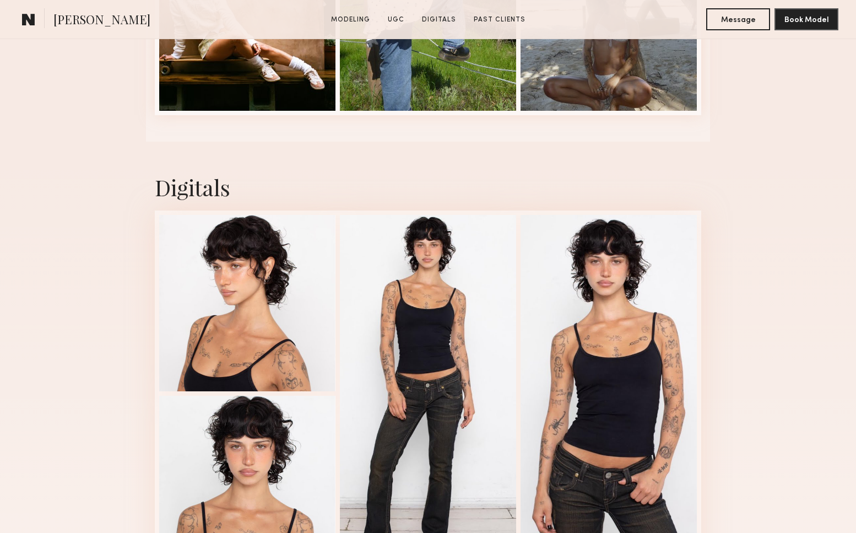
scroll to position [2233, 0]
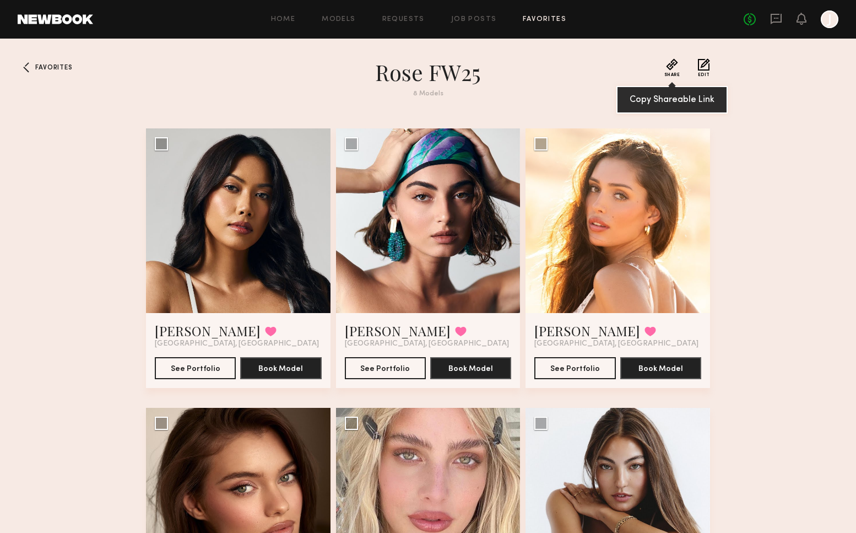
click at [669, 62] on button "Share" at bounding box center [672, 67] width 16 height 19
click at [829, 19] on div at bounding box center [830, 19] width 18 height 18
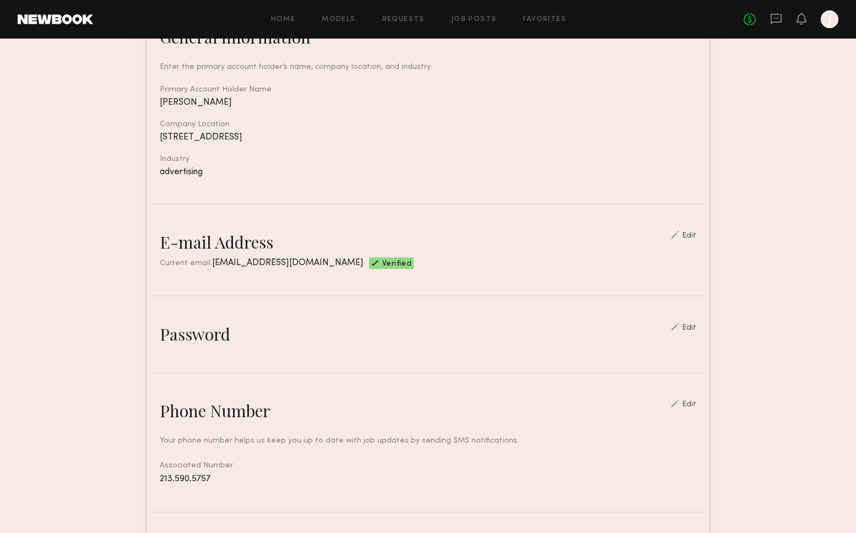
scroll to position [128, 0]
click at [696, 328] on div "Edit" at bounding box center [689, 327] width 14 height 8
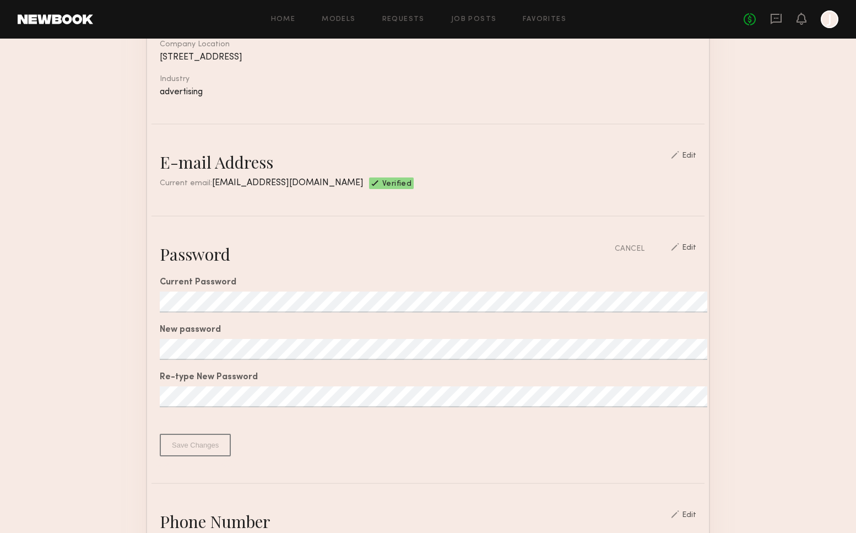
scroll to position [209, 0]
click at [747, 343] on section "Account Settings ACCOUNT INFO PROFILE PAYMENT HISTORY General information Edit …" at bounding box center [428, 421] width 856 height 1183
